Goal: Obtain resource: Obtain resource

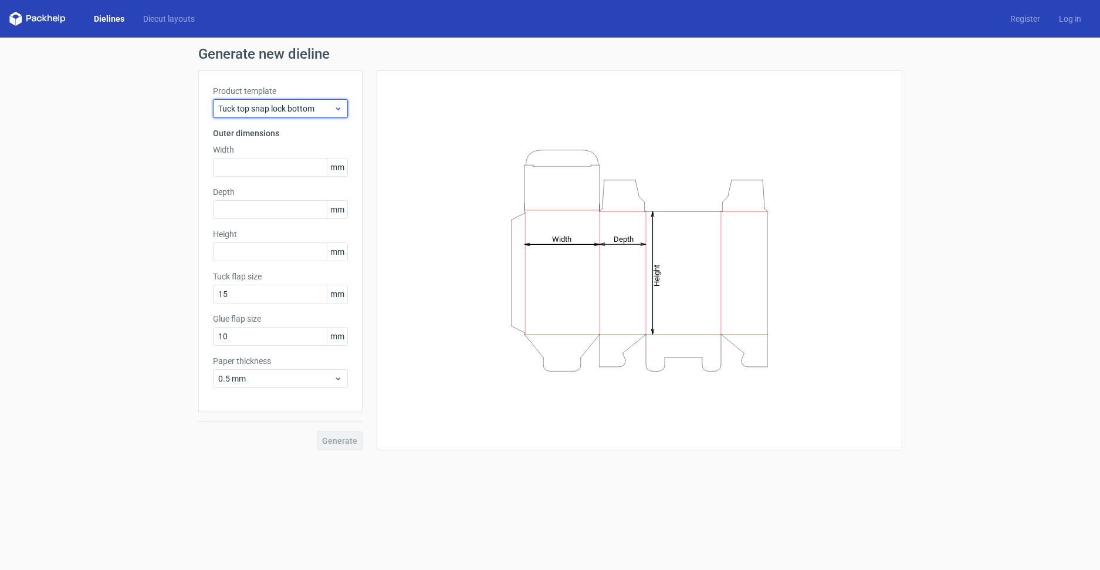
click at [314, 109] on span "Tuck top snap lock bottom" at bounding box center [276, 109] width 116 height 12
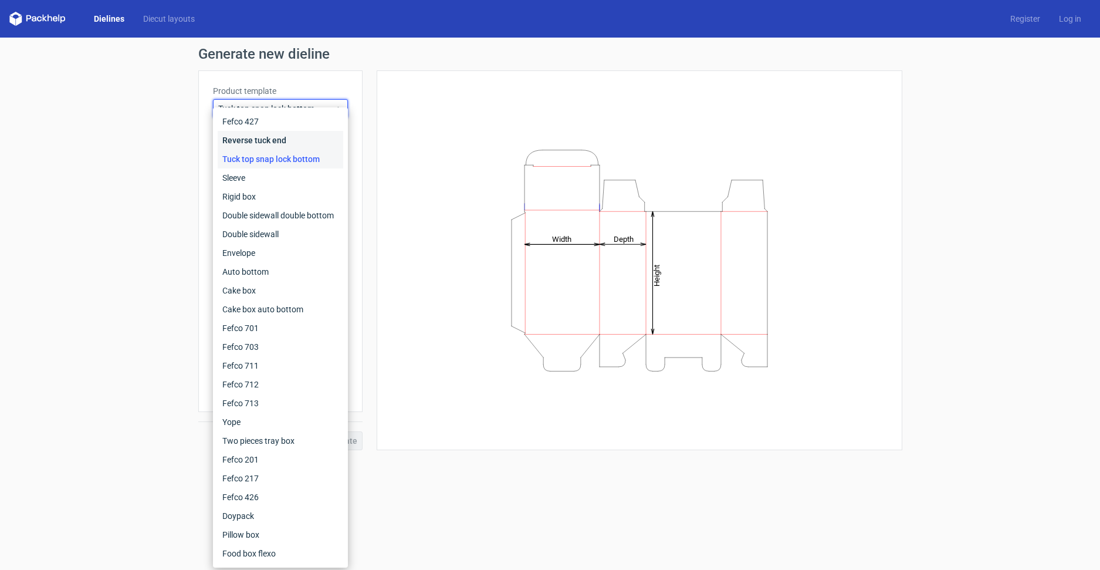
click at [283, 140] on div "Reverse tuck end" at bounding box center [281, 140] width 126 height 19
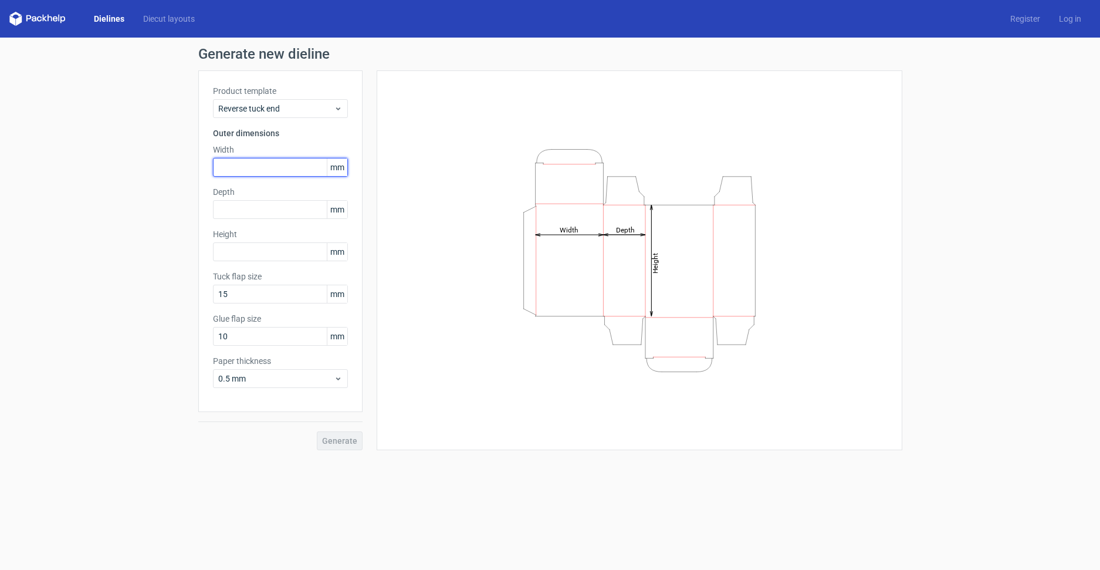
click at [283, 171] on input "text" at bounding box center [280, 167] width 135 height 19
type input "45"
click at [436, 154] on div "Height Depth Width" at bounding box center [639, 260] width 496 height 350
click at [269, 203] on input "text" at bounding box center [280, 209] width 135 height 19
click at [239, 170] on input "45" at bounding box center [280, 167] width 135 height 19
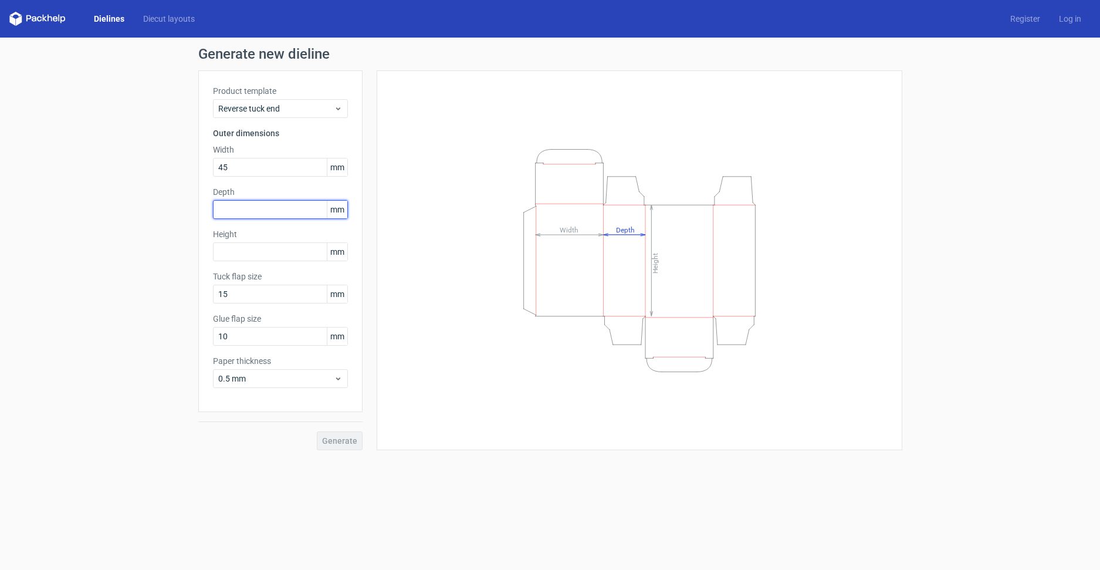
click at [238, 213] on input "text" at bounding box center [280, 209] width 135 height 19
type input "45"
click at [269, 171] on input "45" at bounding box center [280, 167] width 135 height 19
type input "4"
type input "75"
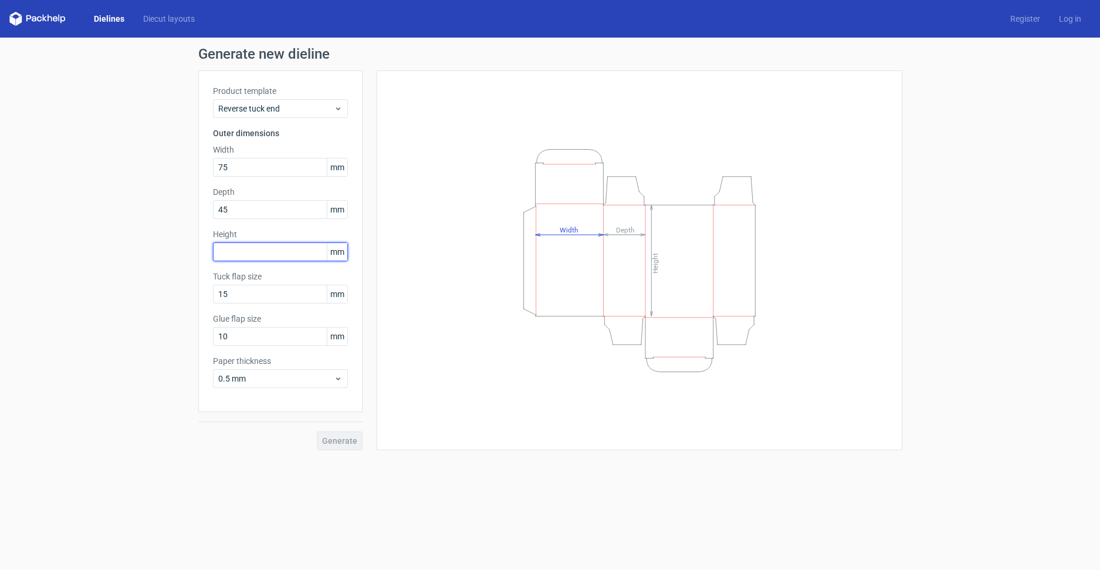
click at [243, 245] on input "text" at bounding box center [280, 251] width 135 height 19
type input "175"
click at [238, 294] on input "15" at bounding box center [280, 294] width 135 height 19
click at [269, 324] on div "Glue flap size 10 mm" at bounding box center [280, 329] width 135 height 33
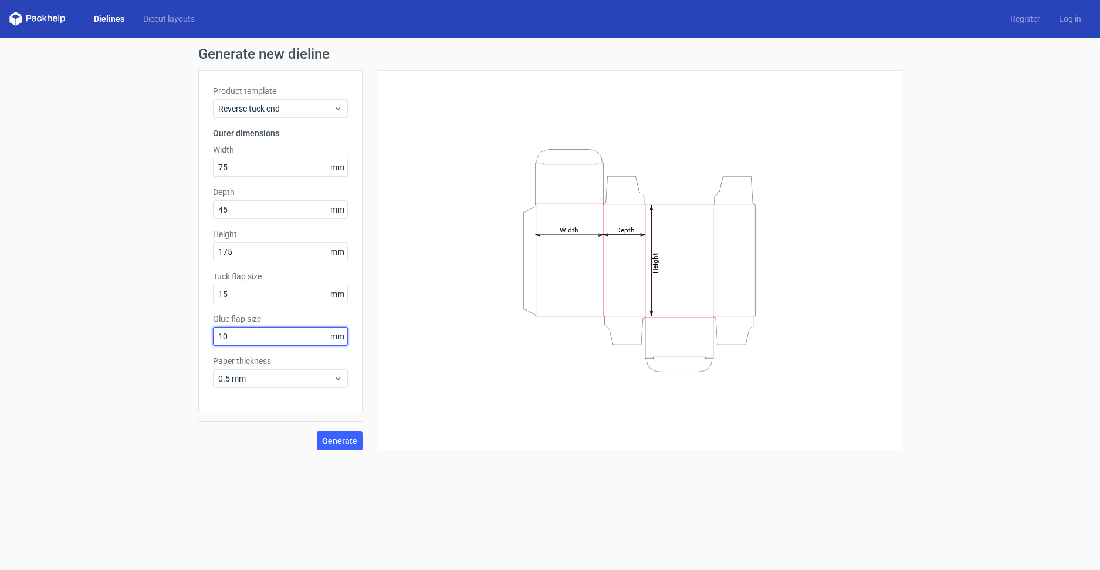
click at [268, 331] on input "10" at bounding box center [280, 336] width 135 height 19
click at [269, 337] on input "10" at bounding box center [280, 336] width 135 height 19
click at [292, 295] on input "15" at bounding box center [280, 294] width 135 height 19
click at [283, 346] on div "Product template Reverse tuck end Outer dimensions Width 75 mm Depth 45 mm Heig…" at bounding box center [280, 240] width 164 height 341
click at [286, 341] on input "10" at bounding box center [280, 336] width 135 height 19
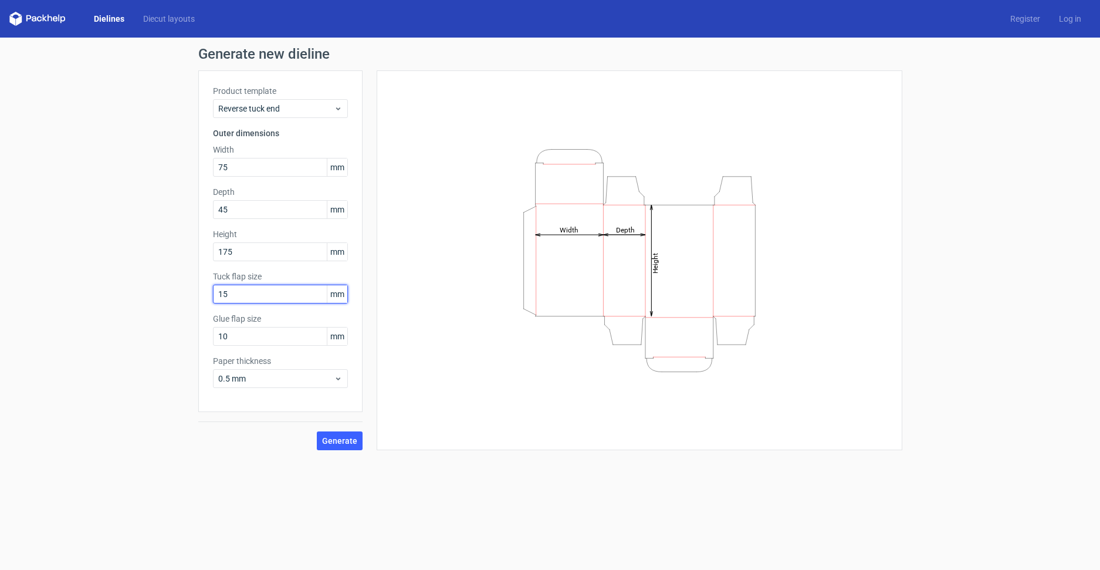
click at [312, 298] on input "15" at bounding box center [280, 294] width 135 height 19
click at [268, 250] on input "175" at bounding box center [280, 251] width 135 height 19
click at [287, 210] on input "45" at bounding box center [280, 209] width 135 height 19
click at [279, 253] on input "175" at bounding box center [280, 251] width 135 height 19
click at [276, 280] on label "Tuck flap size" at bounding box center [280, 276] width 135 height 12
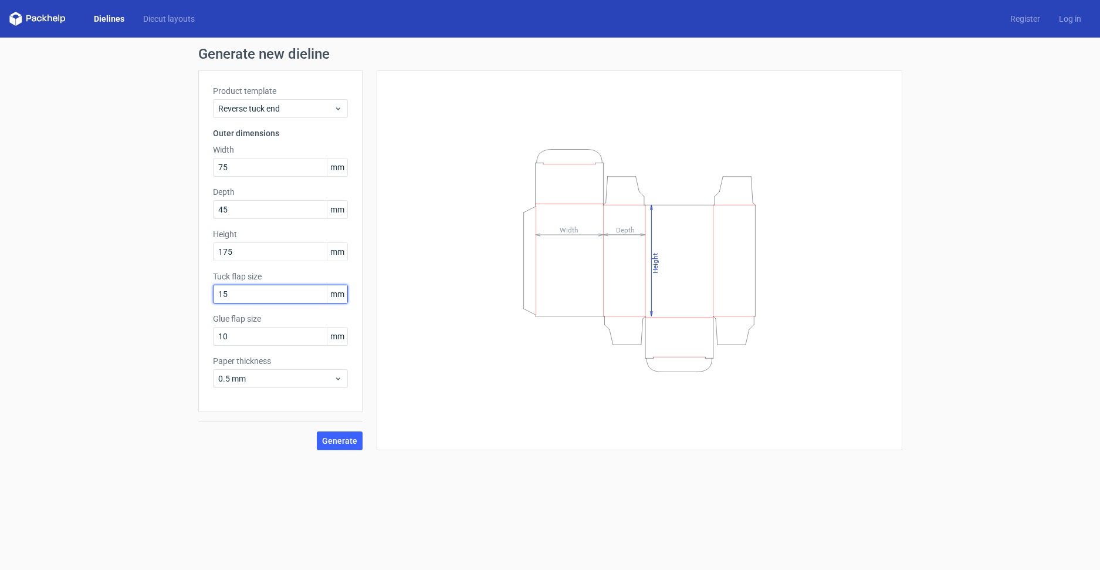
click at [276, 290] on input "15" at bounding box center [280, 294] width 135 height 19
click at [279, 330] on input "10" at bounding box center [280, 336] width 135 height 19
click at [296, 289] on input "15" at bounding box center [280, 294] width 135 height 19
type input "1"
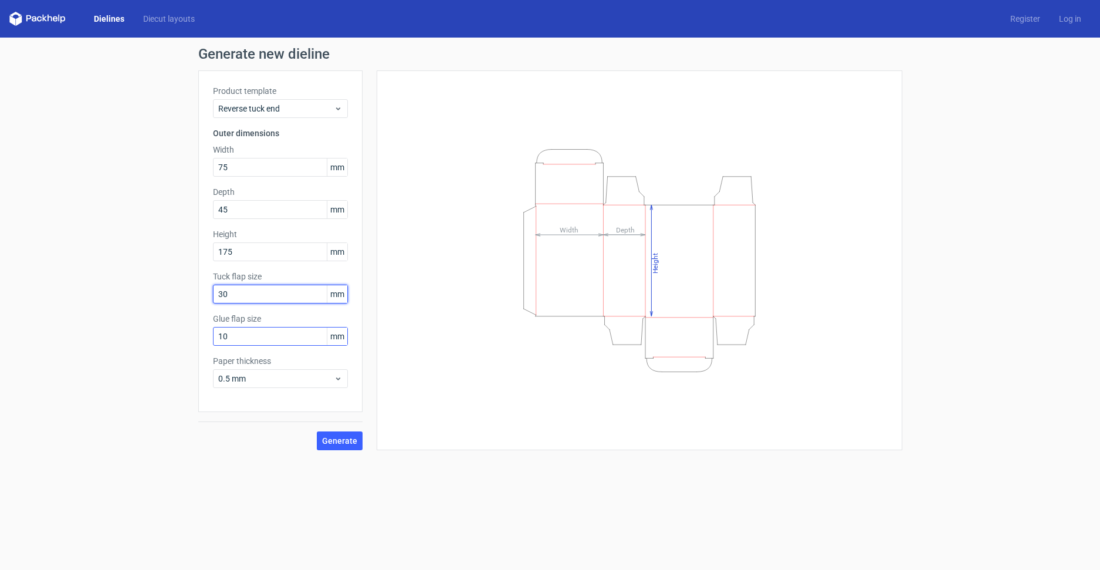
type input "30"
click at [274, 331] on input "10" at bounding box center [280, 336] width 135 height 19
type input "15"
click at [336, 434] on button "Generate" at bounding box center [340, 440] width 46 height 19
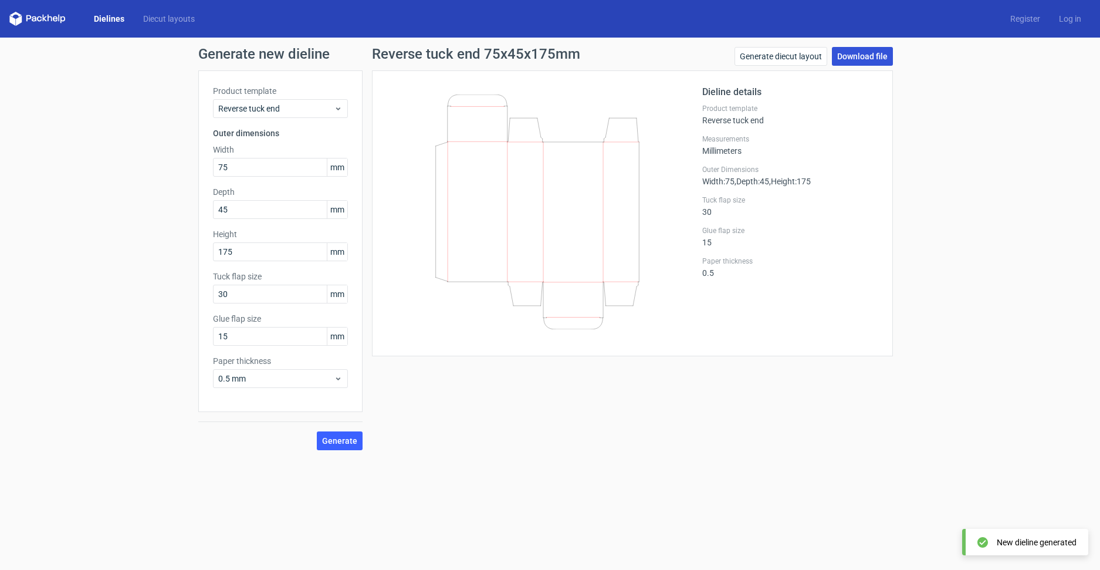
click at [849, 57] on link "Download file" at bounding box center [862, 56] width 61 height 19
click at [810, 57] on link "Generate diecut layout" at bounding box center [780, 56] width 93 height 19
click at [851, 64] on link "Download file" at bounding box center [862, 56] width 61 height 19
click at [148, 266] on div "Generate new dieline Product template Reverse tuck end Outer dimensions Width 7…" at bounding box center [550, 249] width 1100 height 422
drag, startPoint x: 622, startPoint y: 280, endPoint x: 587, endPoint y: 260, distance: 40.5
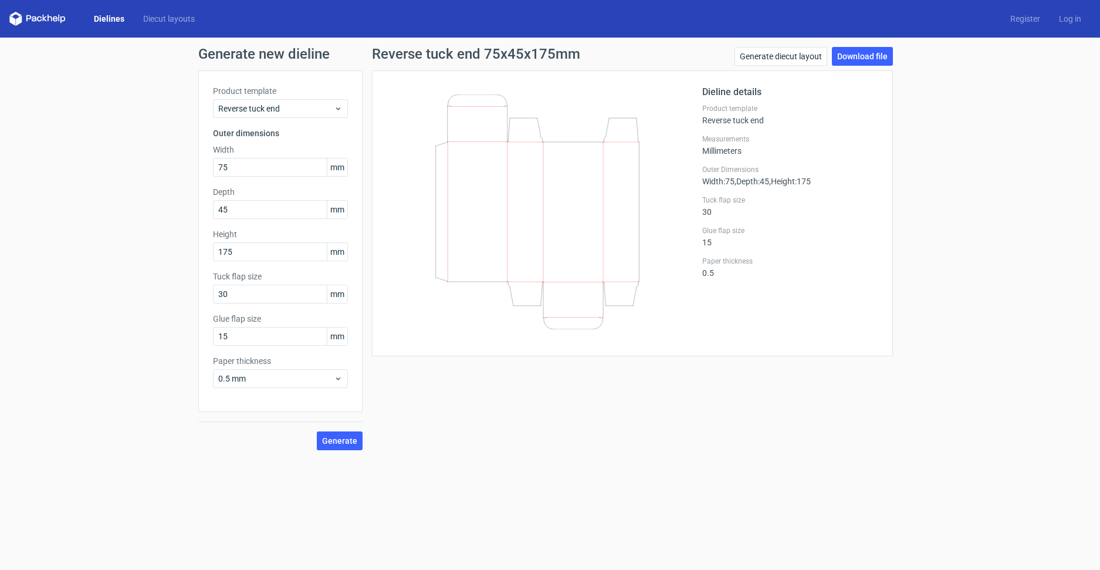
click at [588, 263] on icon at bounding box center [537, 211] width 283 height 235
drag, startPoint x: 579, startPoint y: 221, endPoint x: 501, endPoint y: 219, distance: 78.0
click at [527, 214] on icon at bounding box center [537, 211] width 283 height 235
drag, startPoint x: 444, startPoint y: 94, endPoint x: 576, endPoint y: 193, distance: 165.6
click at [556, 164] on div at bounding box center [545, 213] width 316 height 256
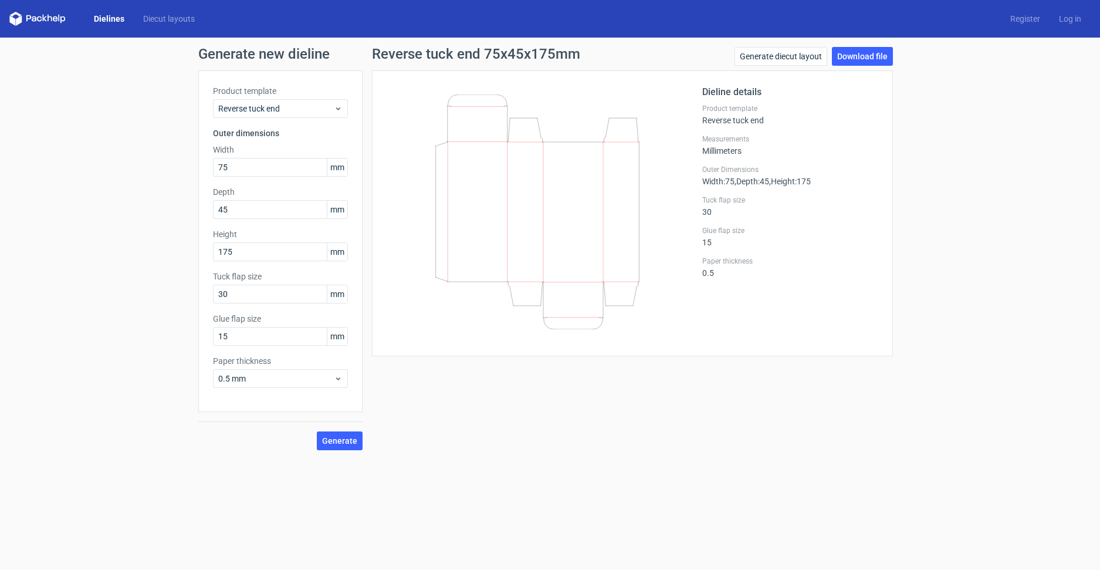
drag, startPoint x: 533, startPoint y: 209, endPoint x: 496, endPoint y: 269, distance: 70.8
drag, startPoint x: 496, startPoint y: 269, endPoint x: 916, endPoint y: 332, distance: 425.3
click at [916, 332] on div "Generate new dieline Product template Reverse tuck end Outer dimensions Width 7…" at bounding box center [550, 249] width 1100 height 422
click at [265, 171] on input "75" at bounding box center [280, 167] width 135 height 19
click at [266, 170] on input "75" at bounding box center [280, 167] width 135 height 19
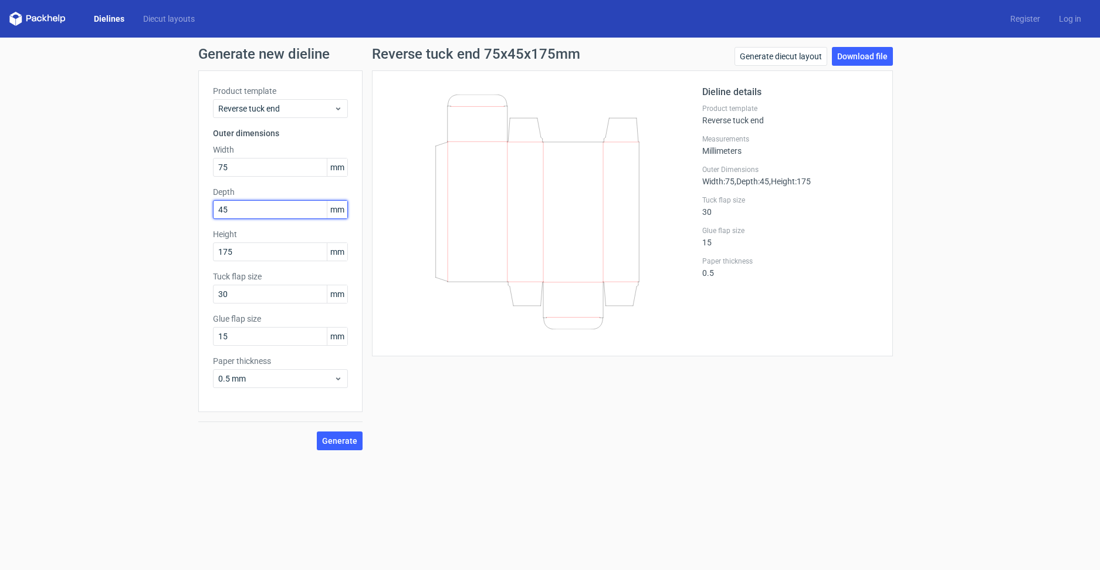
click at [265, 201] on input "45" at bounding box center [280, 209] width 135 height 19
click at [284, 165] on input "75" at bounding box center [280, 167] width 135 height 19
click at [505, 212] on icon at bounding box center [537, 211] width 283 height 235
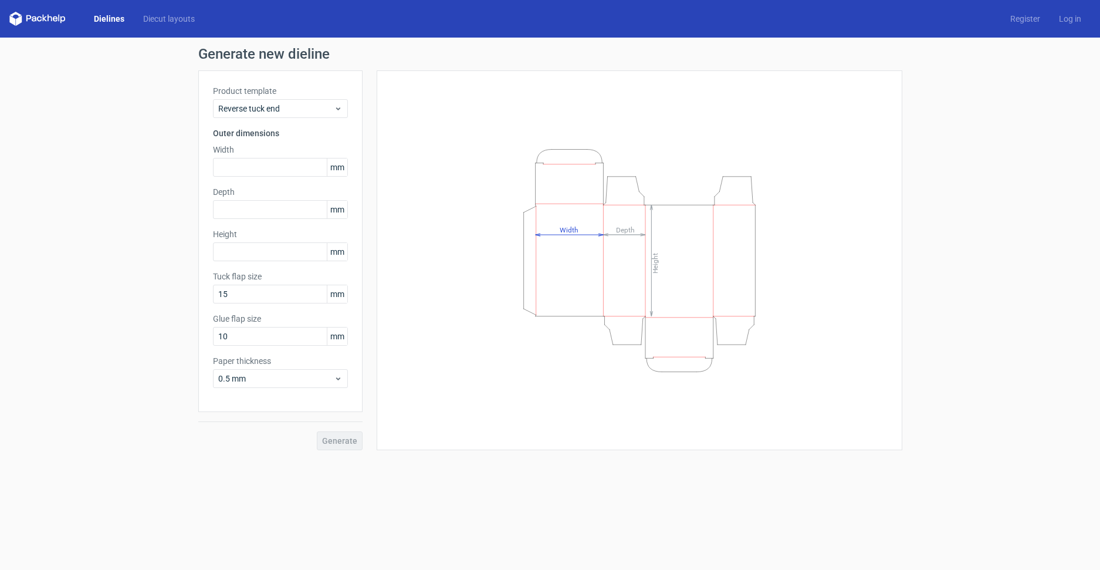
click at [618, 232] on tspan "Depth" at bounding box center [624, 229] width 19 height 8
click at [626, 228] on tspan "Depth" at bounding box center [624, 229] width 19 height 8
click at [571, 233] on tspan "Width" at bounding box center [568, 229] width 19 height 8
